Goal: Information Seeking & Learning: Find contact information

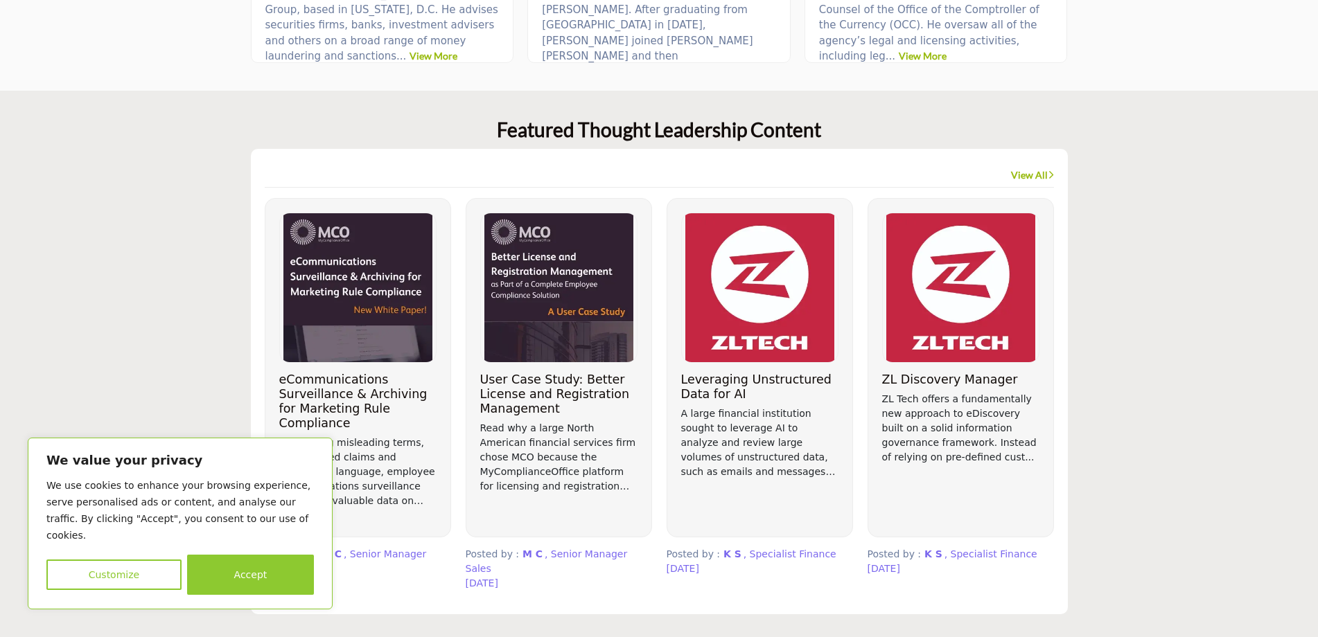
scroll to position [1108, 0]
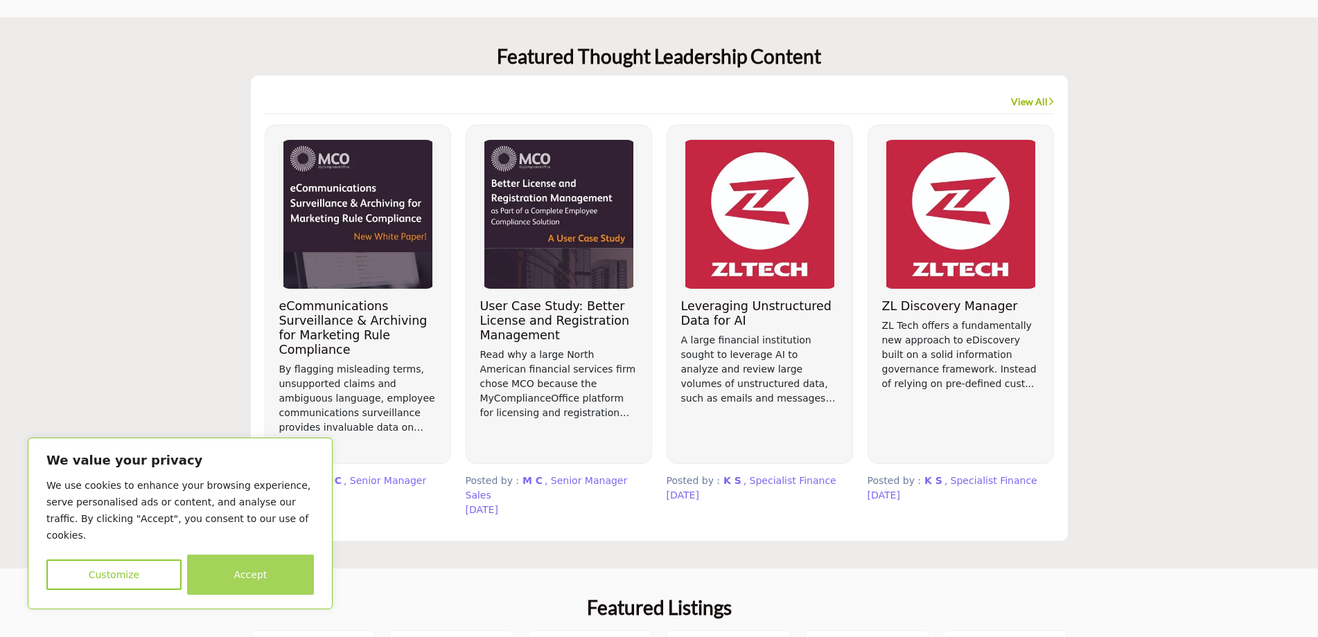
click at [240, 581] on button "Accept" at bounding box center [250, 575] width 127 height 40
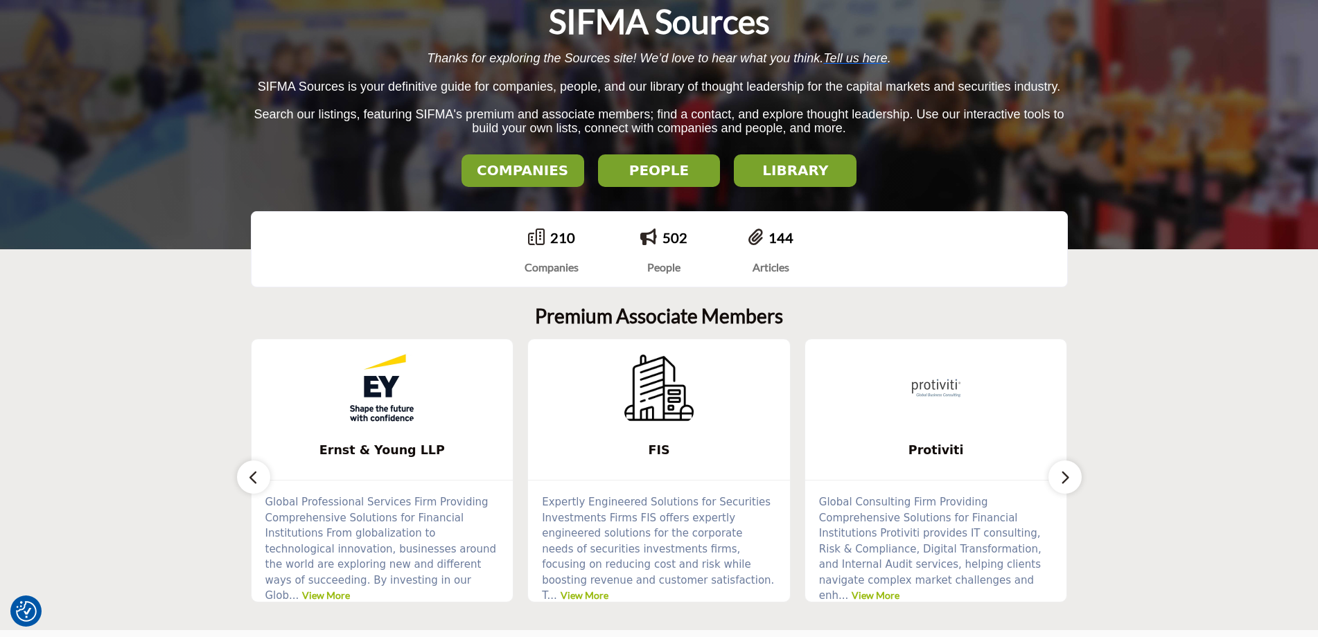
scroll to position [139, 0]
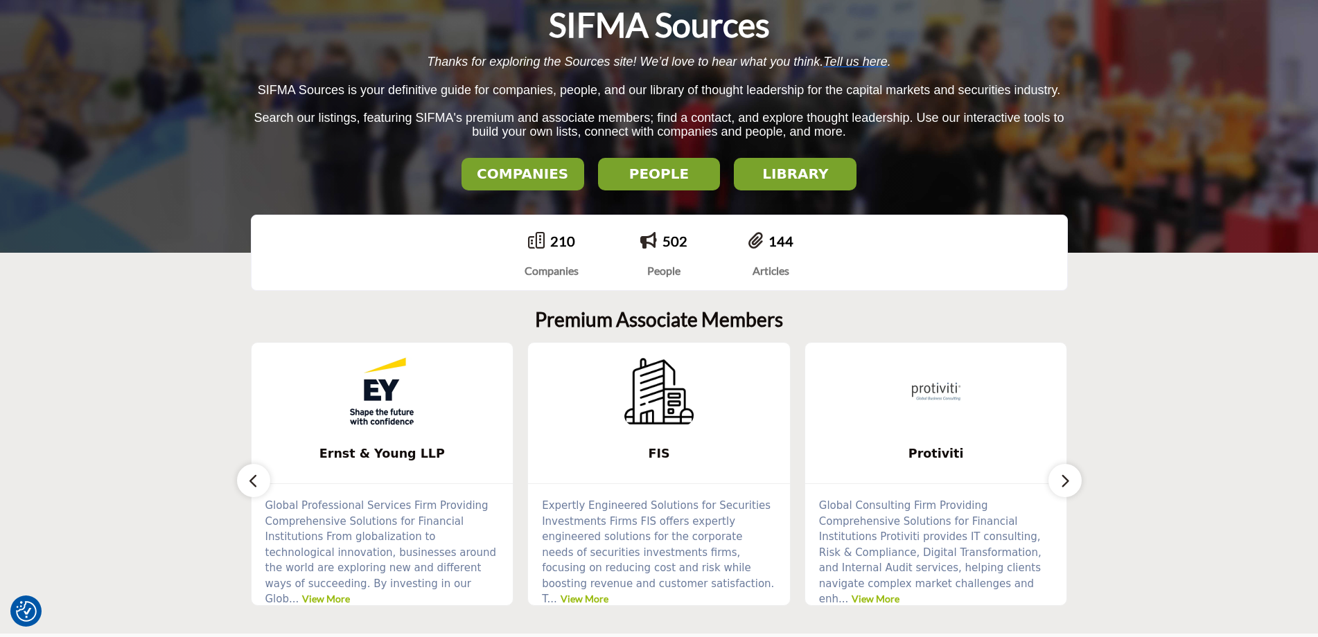
click at [1069, 487] on icon "button" at bounding box center [1064, 480] width 11 height 17
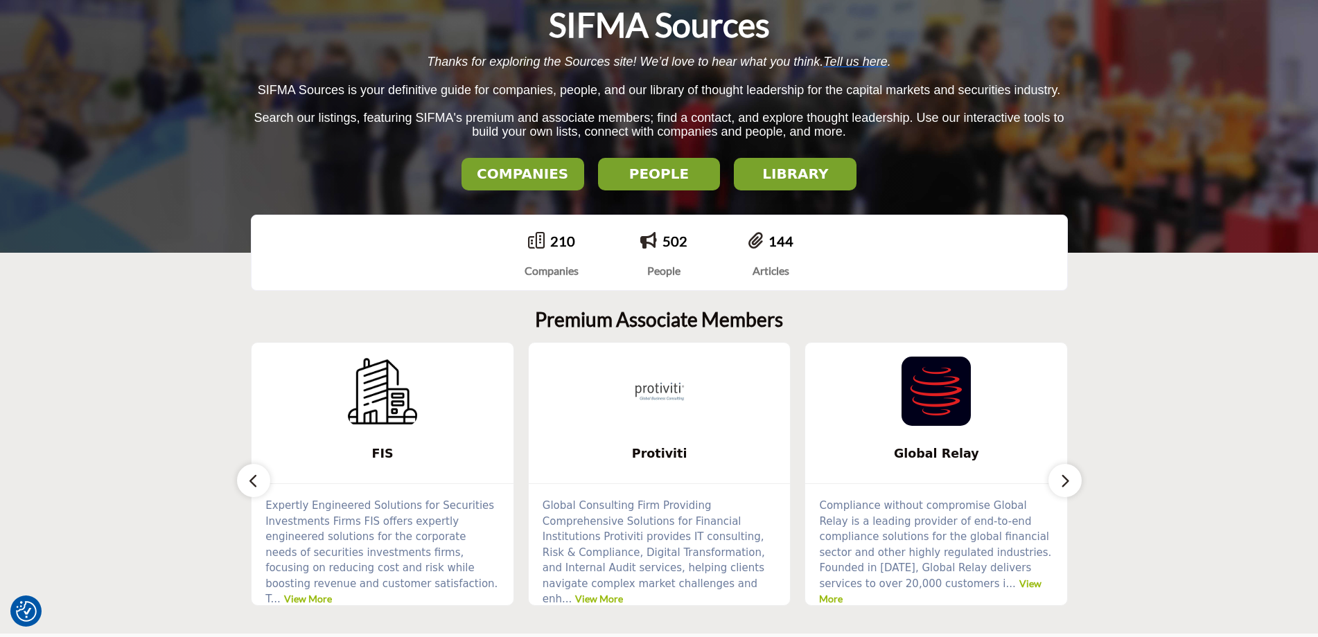
click at [1069, 487] on icon "button" at bounding box center [1064, 480] width 11 height 17
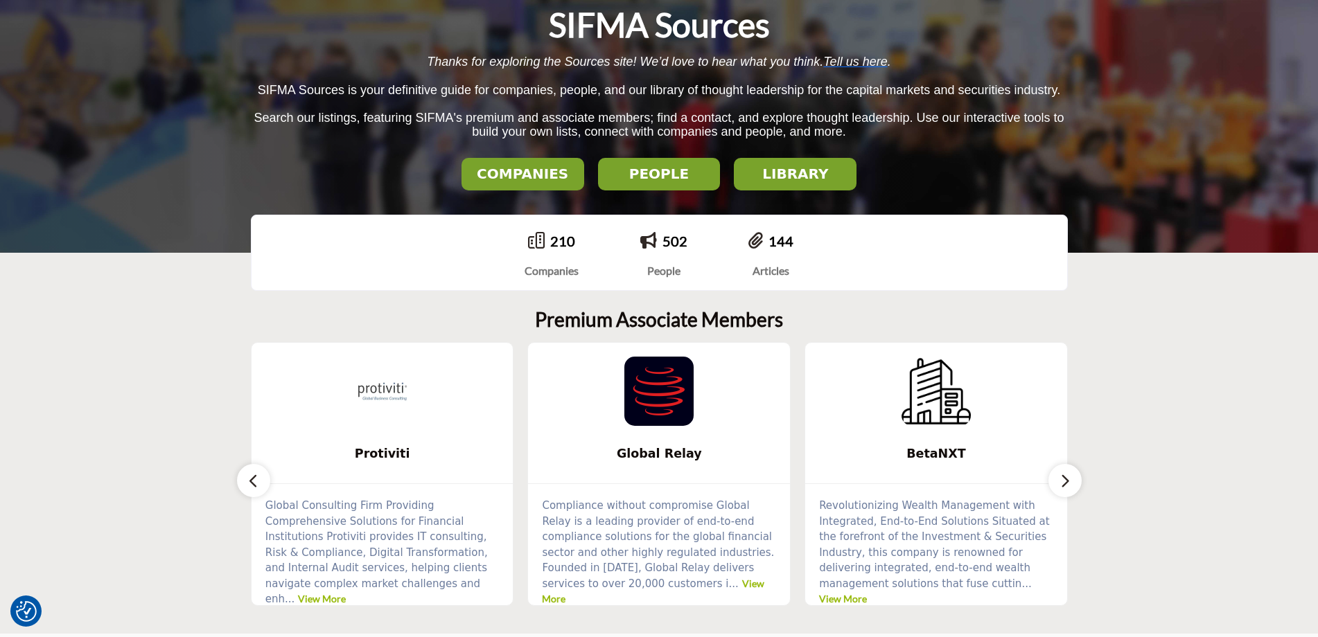
click at [1069, 487] on icon "button" at bounding box center [1064, 480] width 11 height 17
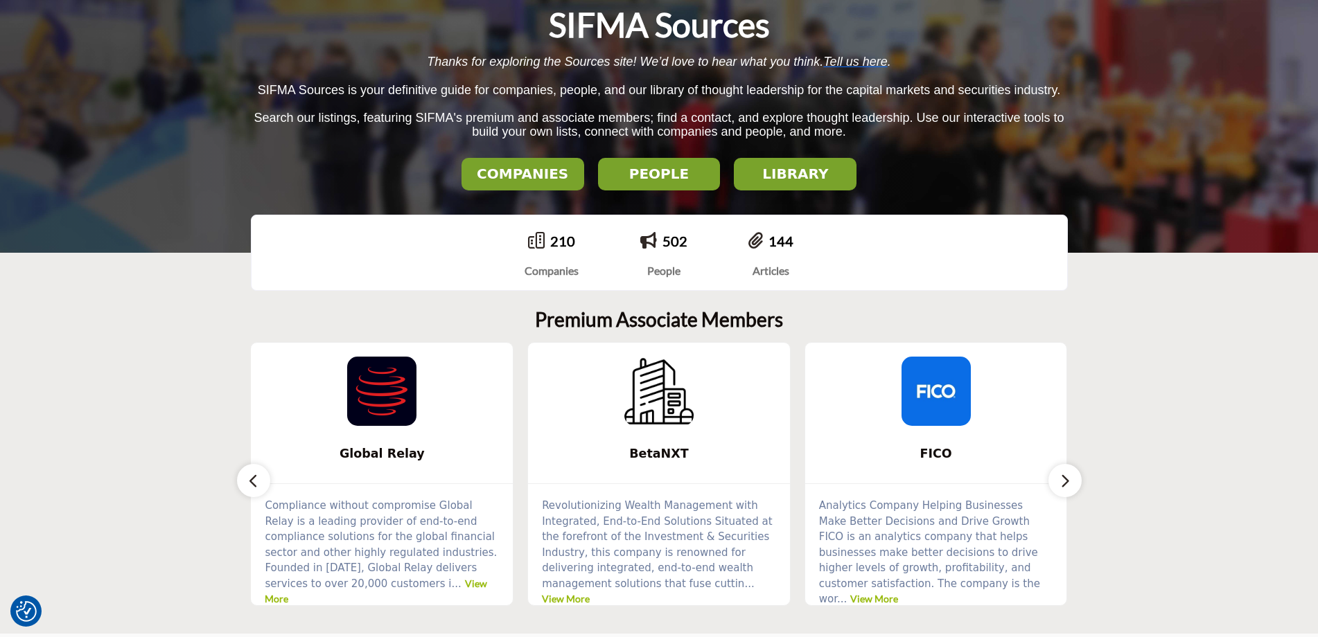
click at [1069, 487] on icon "button" at bounding box center [1064, 480] width 11 height 17
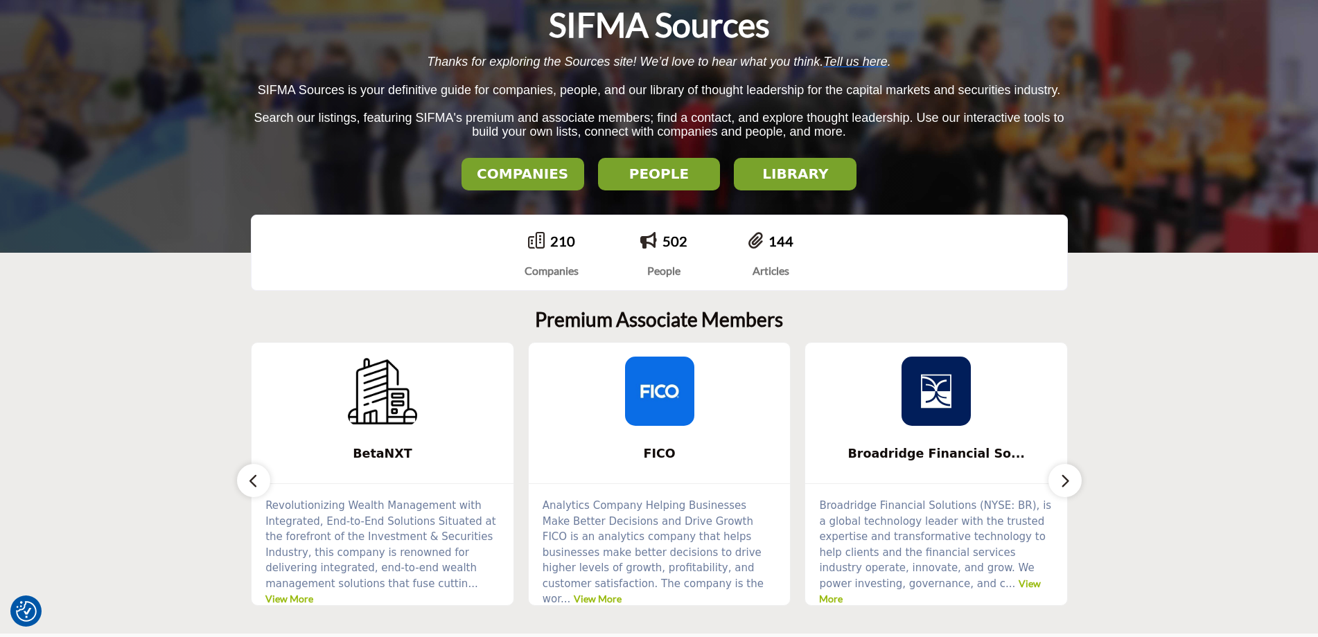
click at [1069, 487] on icon "button" at bounding box center [1064, 480] width 11 height 17
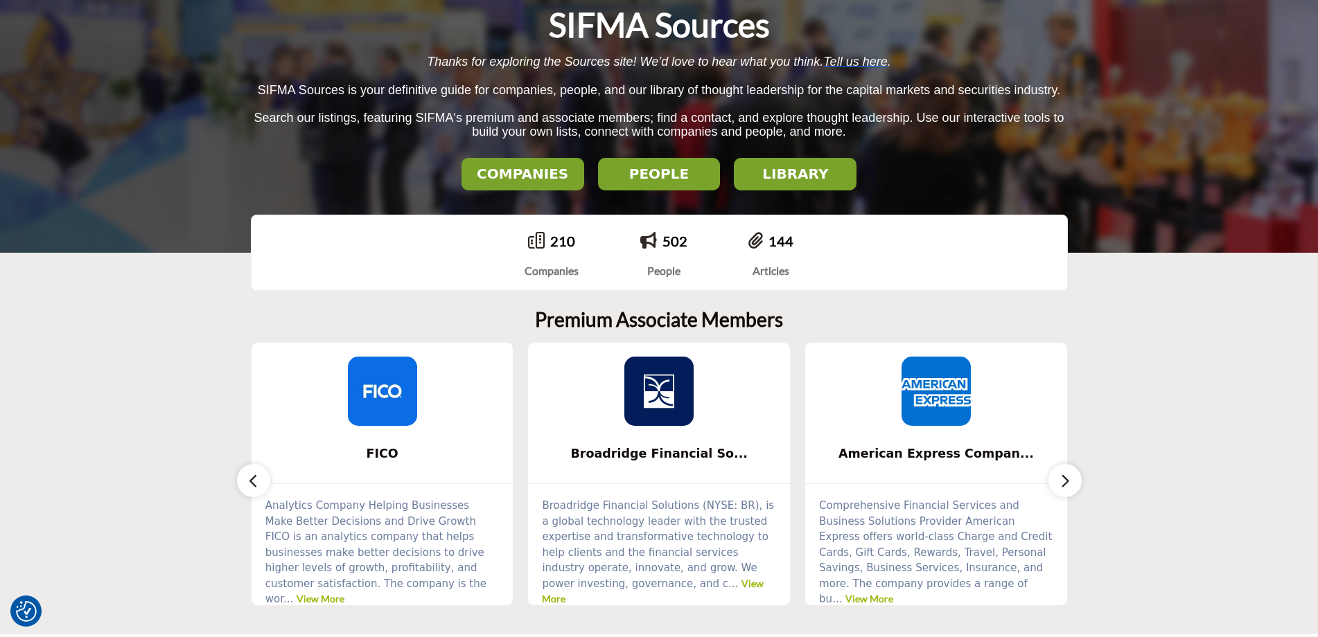
click at [1069, 487] on icon "button" at bounding box center [1064, 480] width 11 height 17
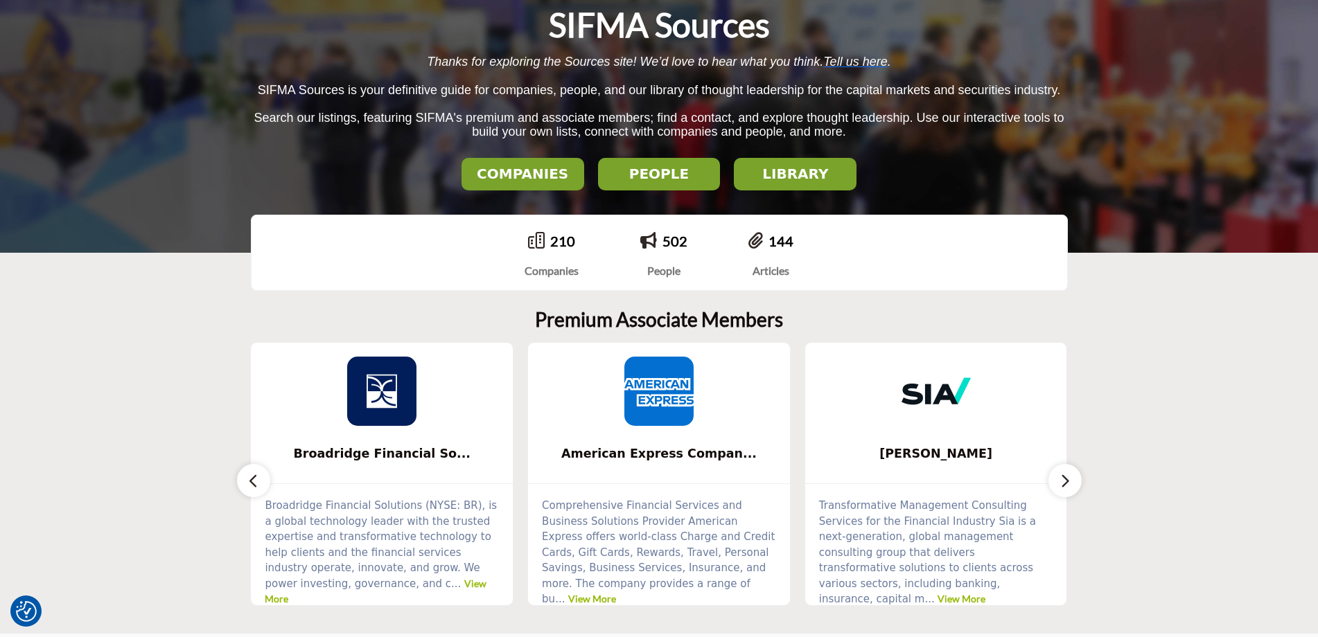
click at [580, 182] on h2 "PEOPLE" at bounding box center [523, 174] width 114 height 17
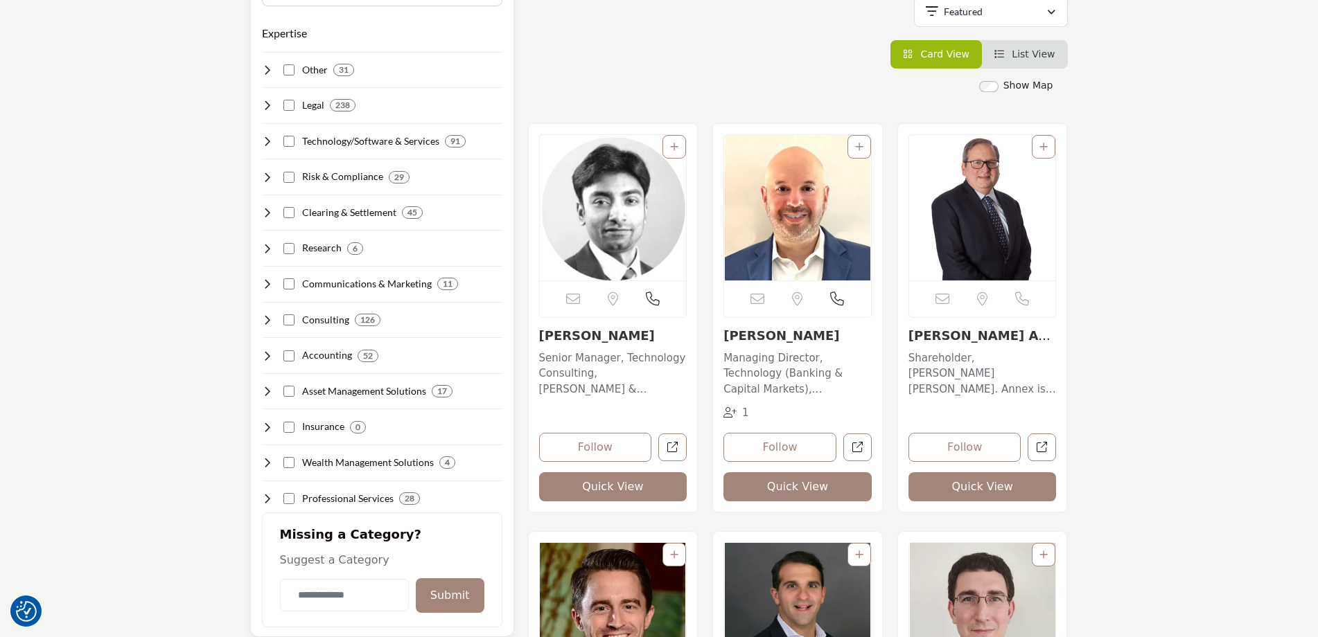
scroll to position [277, 0]
click at [273, 132] on div "Technology/Software & Services 91" at bounding box center [382, 136] width 240 height 26
click at [270, 136] on icon at bounding box center [267, 140] width 11 height 11
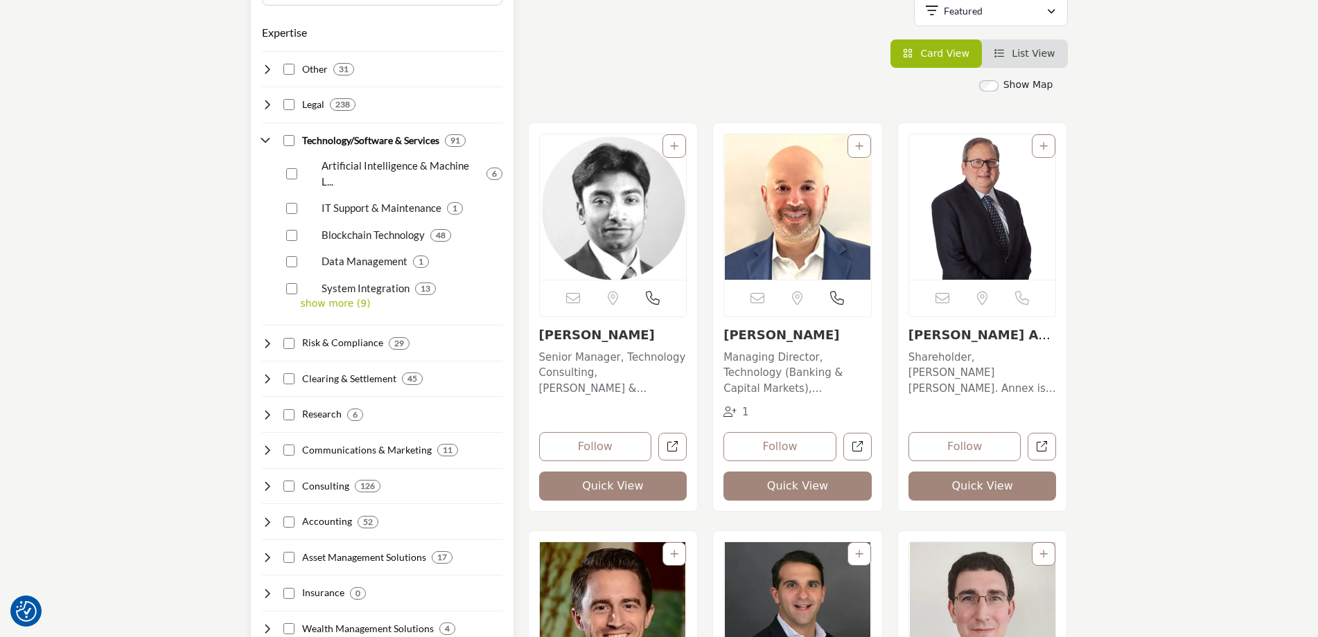
click at [337, 167] on p "Artificial Intelligence & Machine L..." at bounding box center [400, 173] width 159 height 31
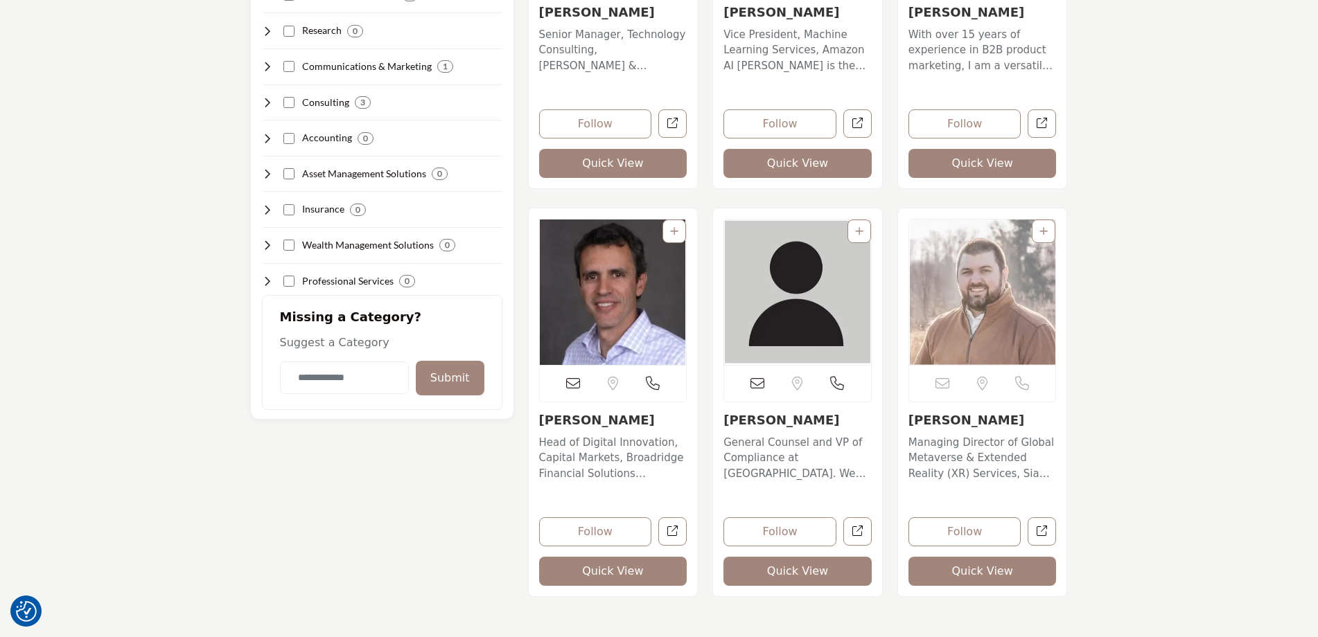
scroll to position [693, 0]
